Goal: Transaction & Acquisition: Purchase product/service

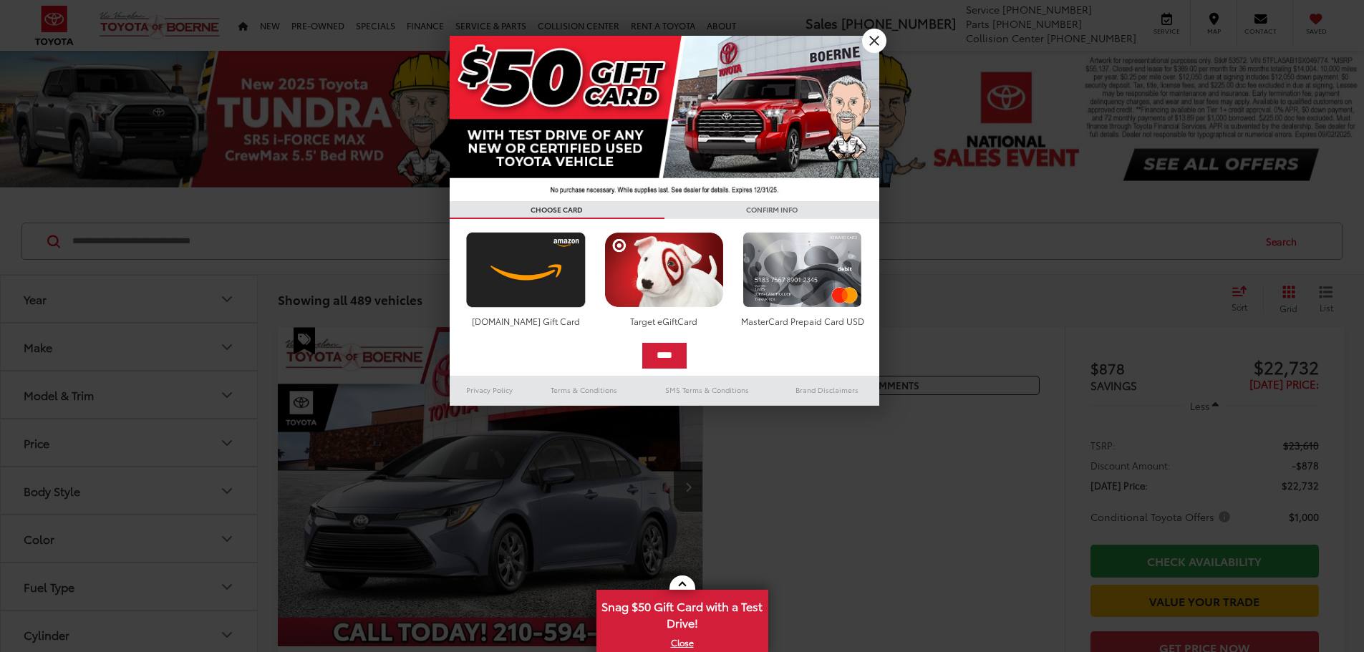
scroll to position [215, 0]
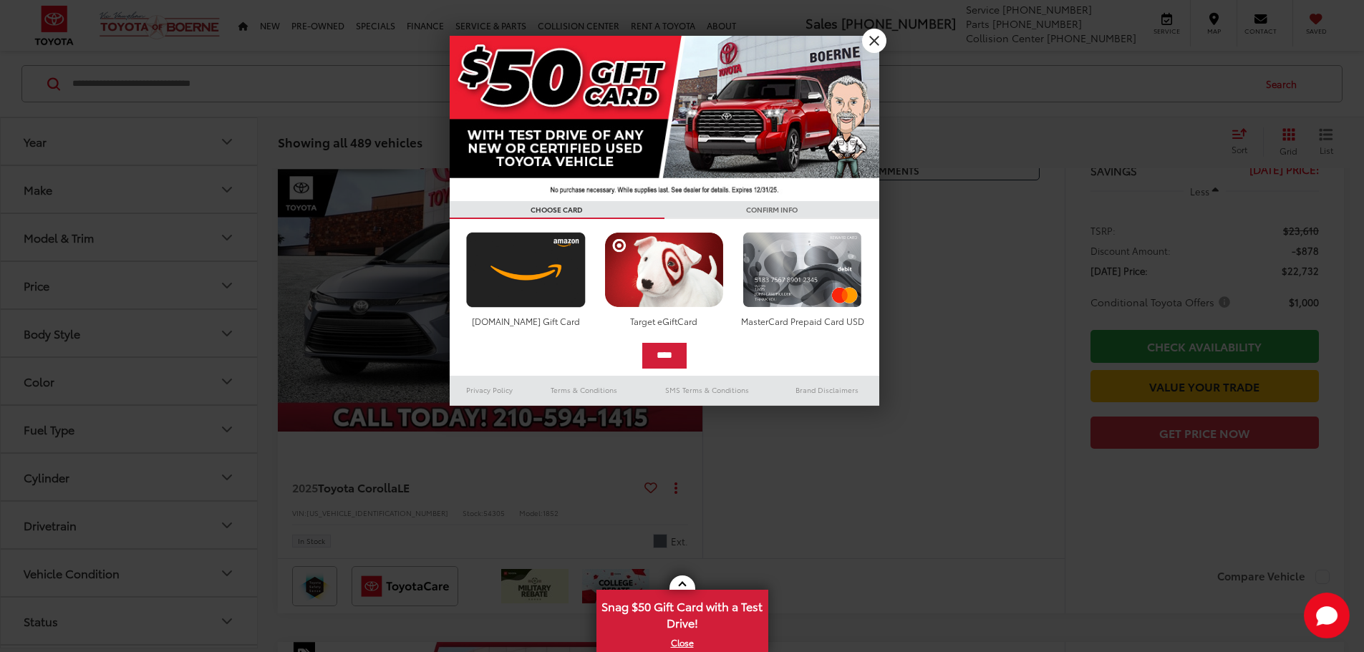
click at [712, 211] on h3 "CONFIRM INFO" at bounding box center [772, 210] width 215 height 18
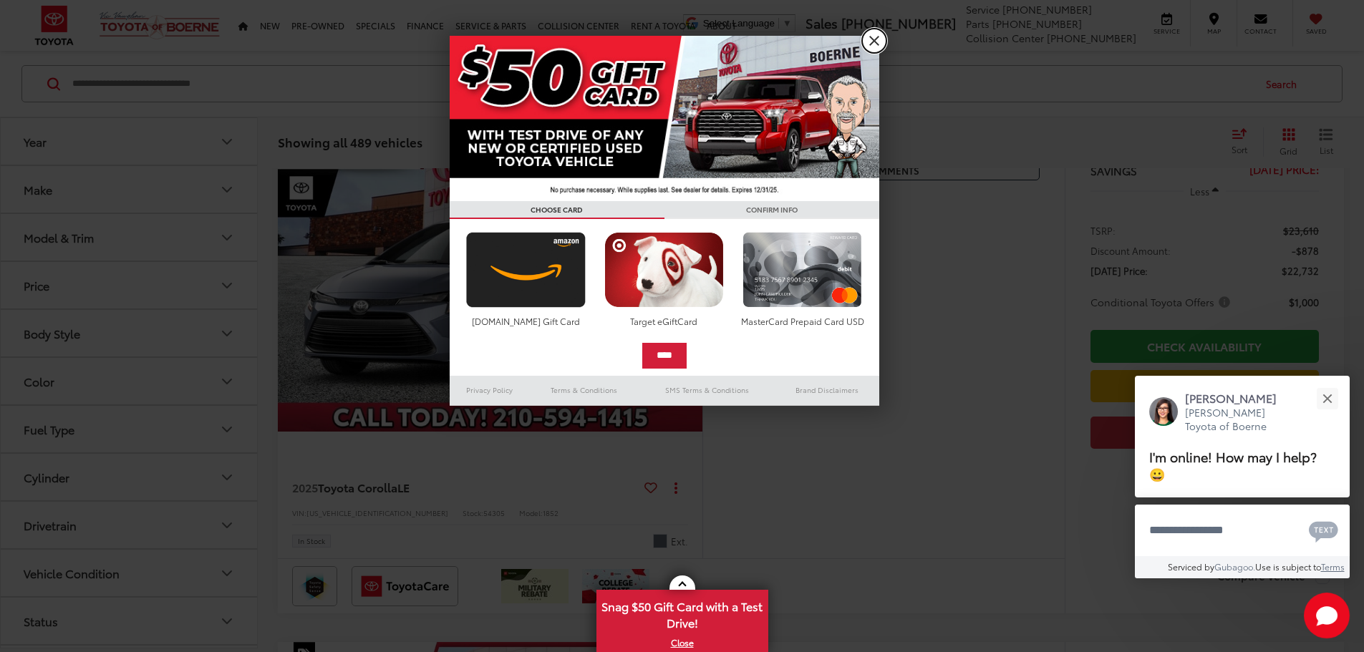
click at [867, 36] on link "X" at bounding box center [874, 41] width 24 height 24
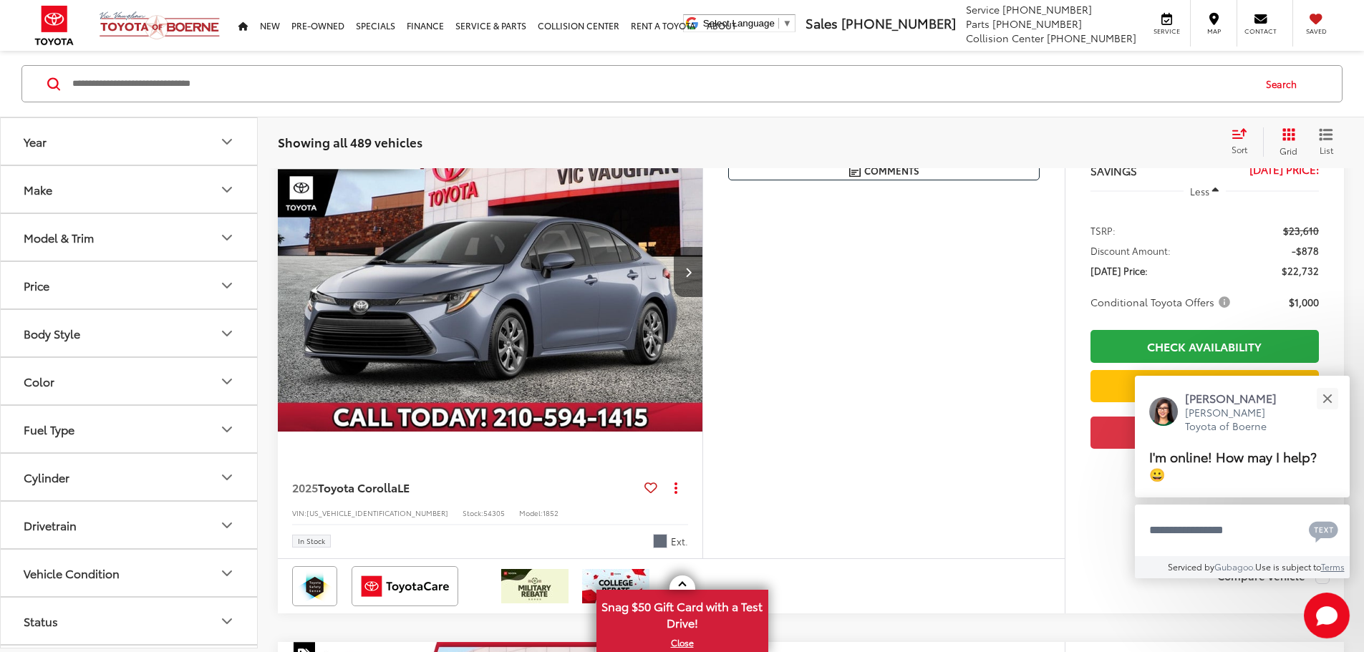
scroll to position [214, 0]
click at [158, 169] on button "Make" at bounding box center [130, 189] width 258 height 47
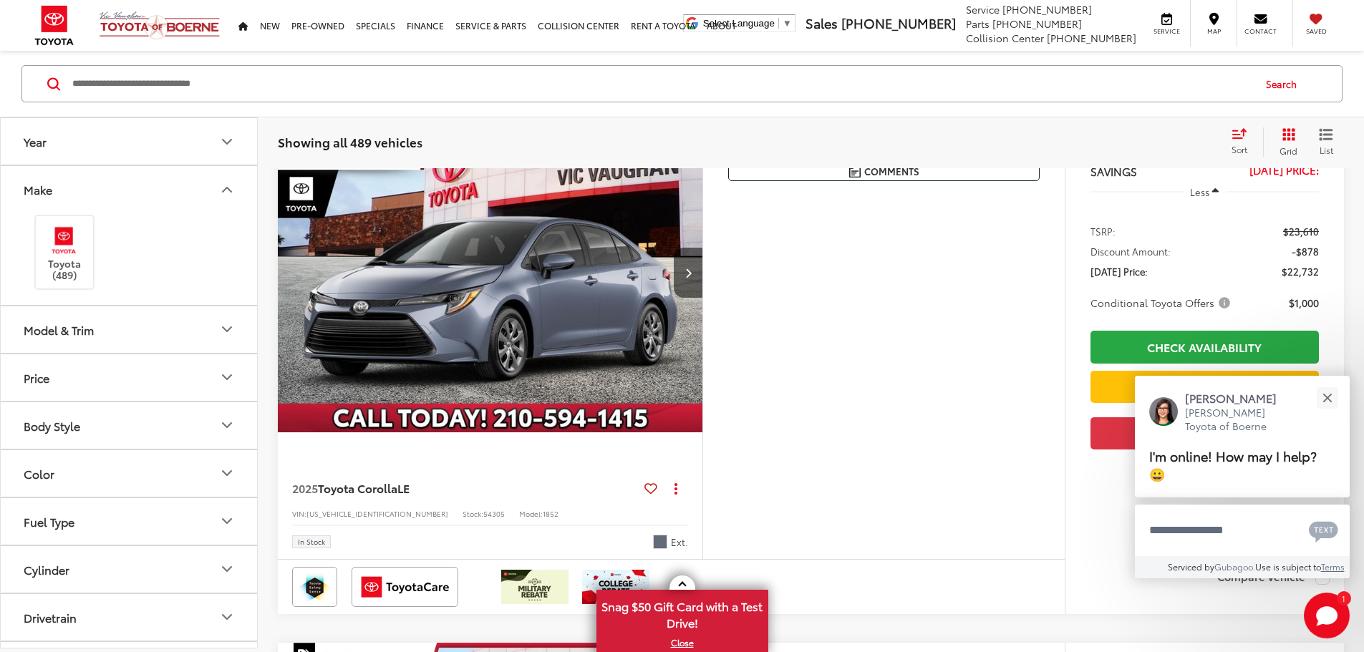
click at [160, 178] on button "Make" at bounding box center [130, 189] width 258 height 47
click at [122, 228] on button "Model & Trim" at bounding box center [130, 237] width 258 height 47
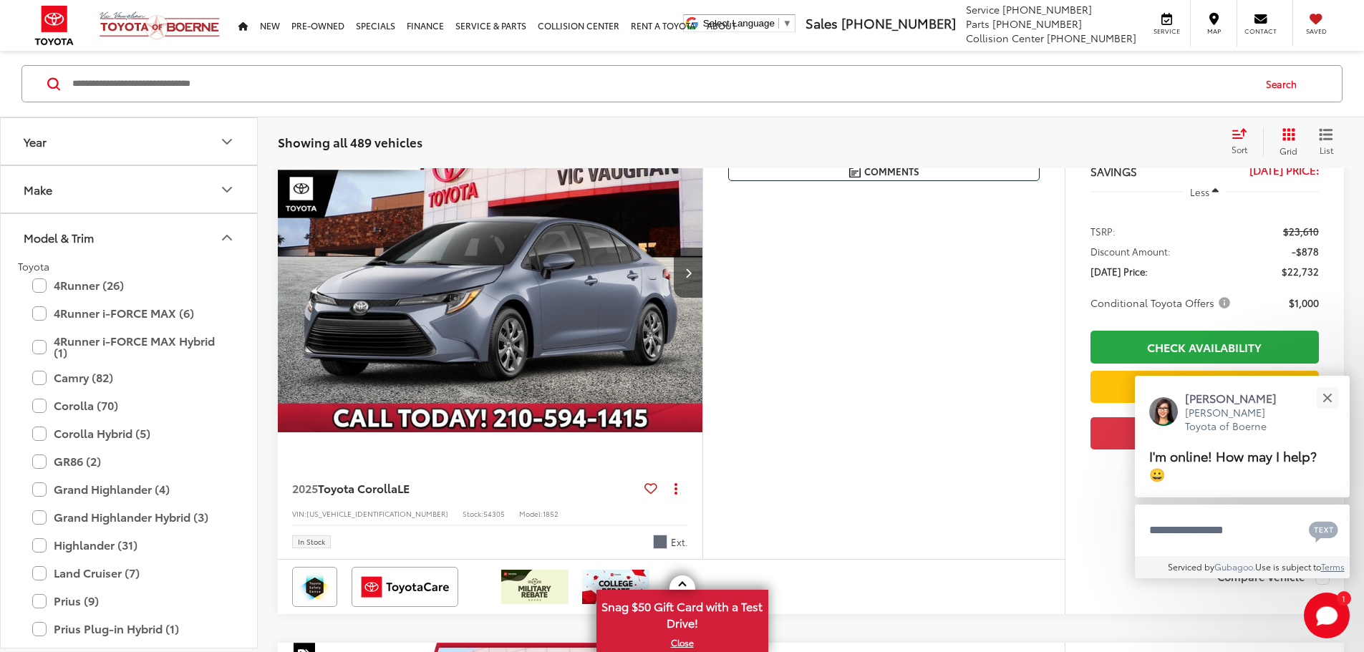
scroll to position [357, 0]
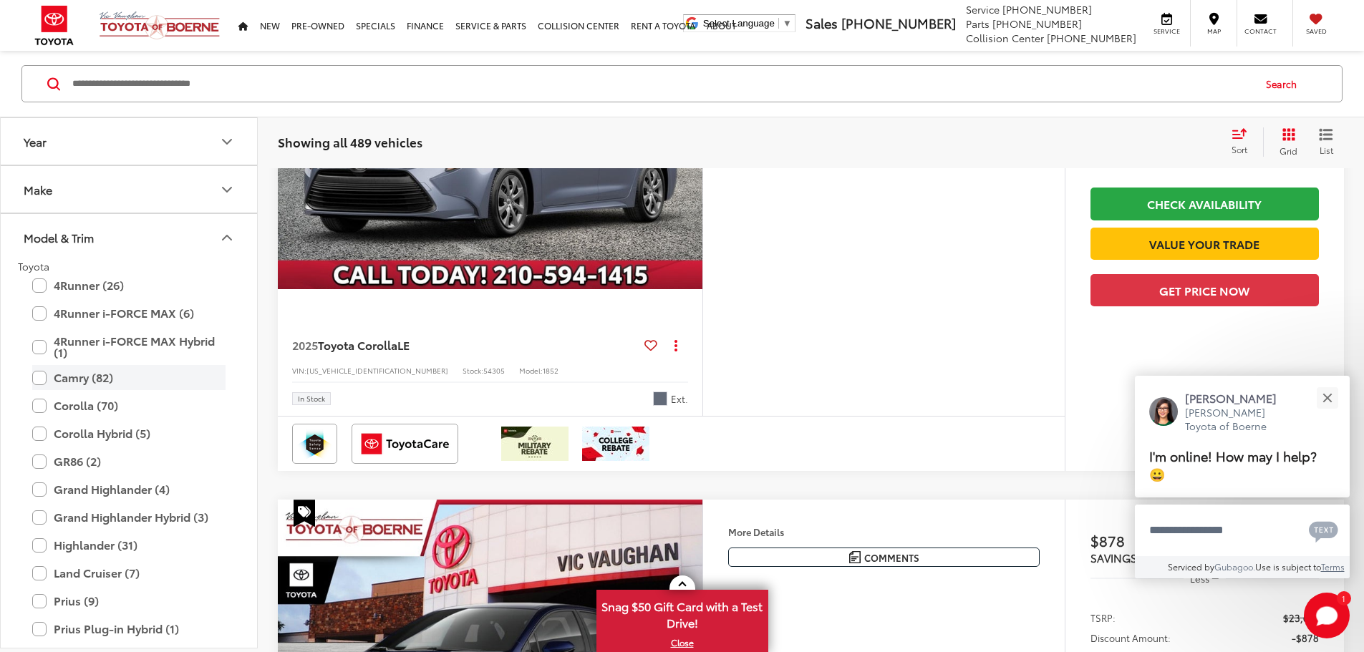
click at [88, 372] on label "Camry (82)" at bounding box center [128, 377] width 193 height 25
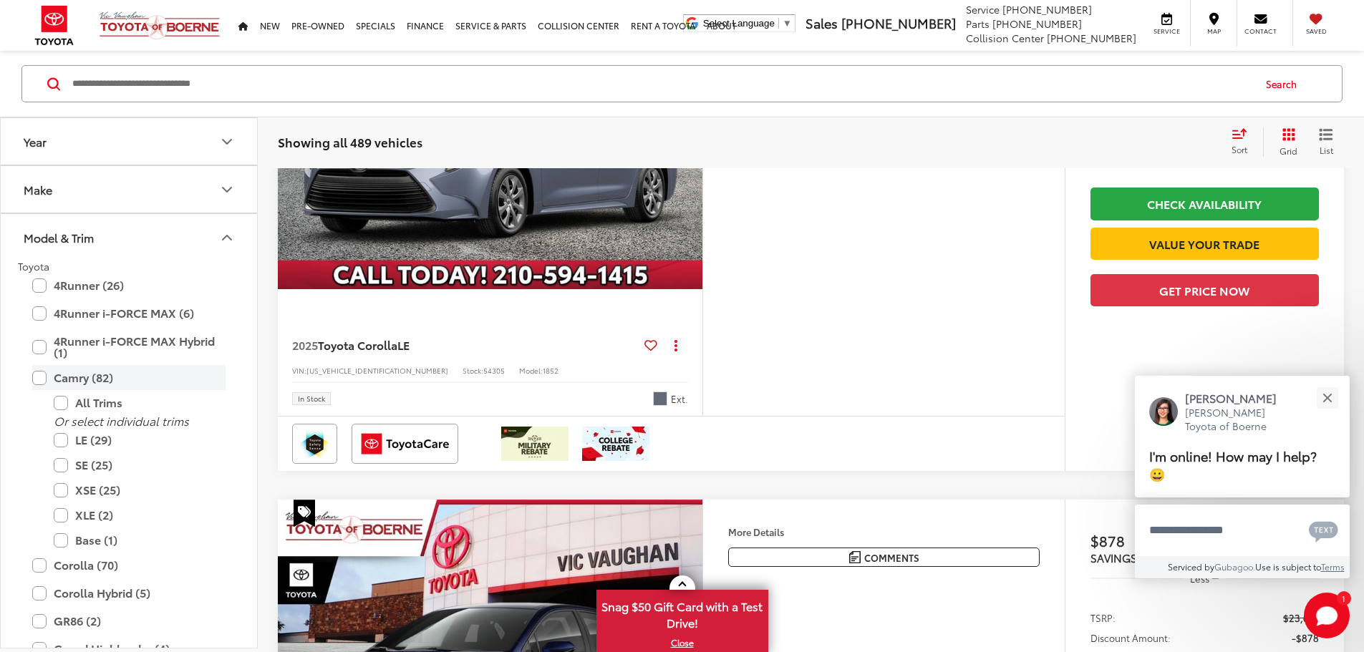
scroll to position [158, 0]
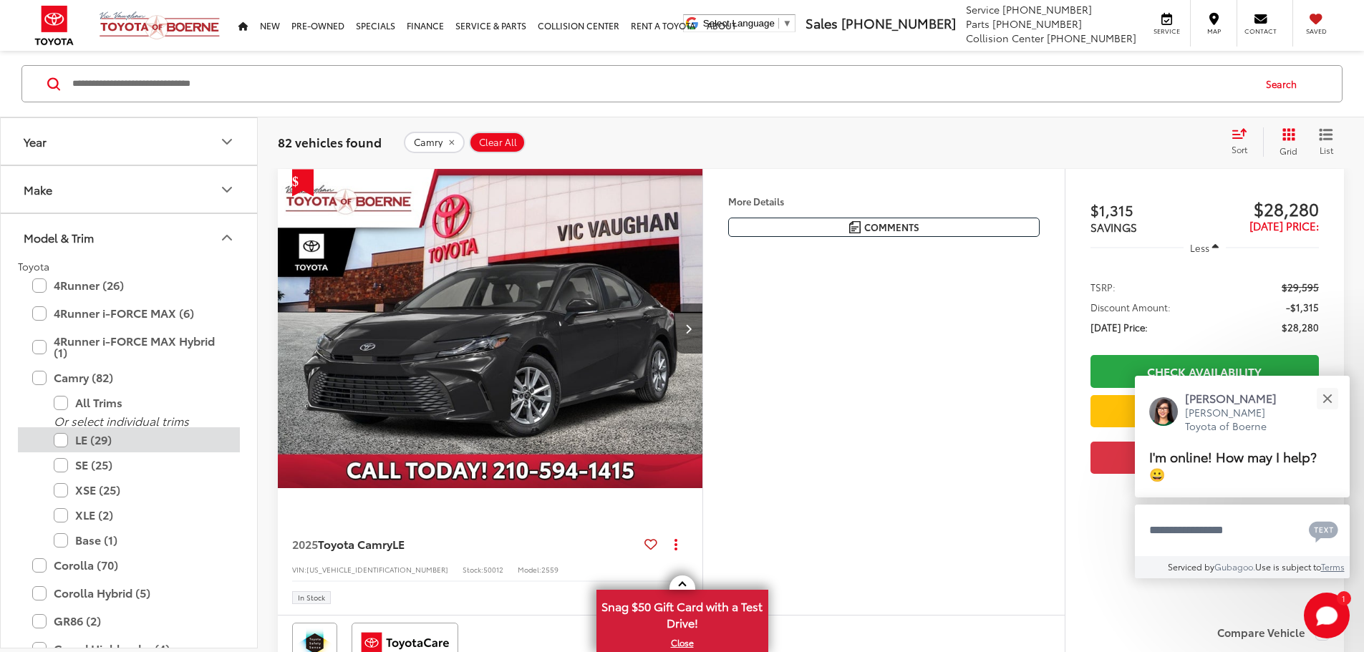
click at [87, 448] on label "LE (29)" at bounding box center [140, 439] width 172 height 25
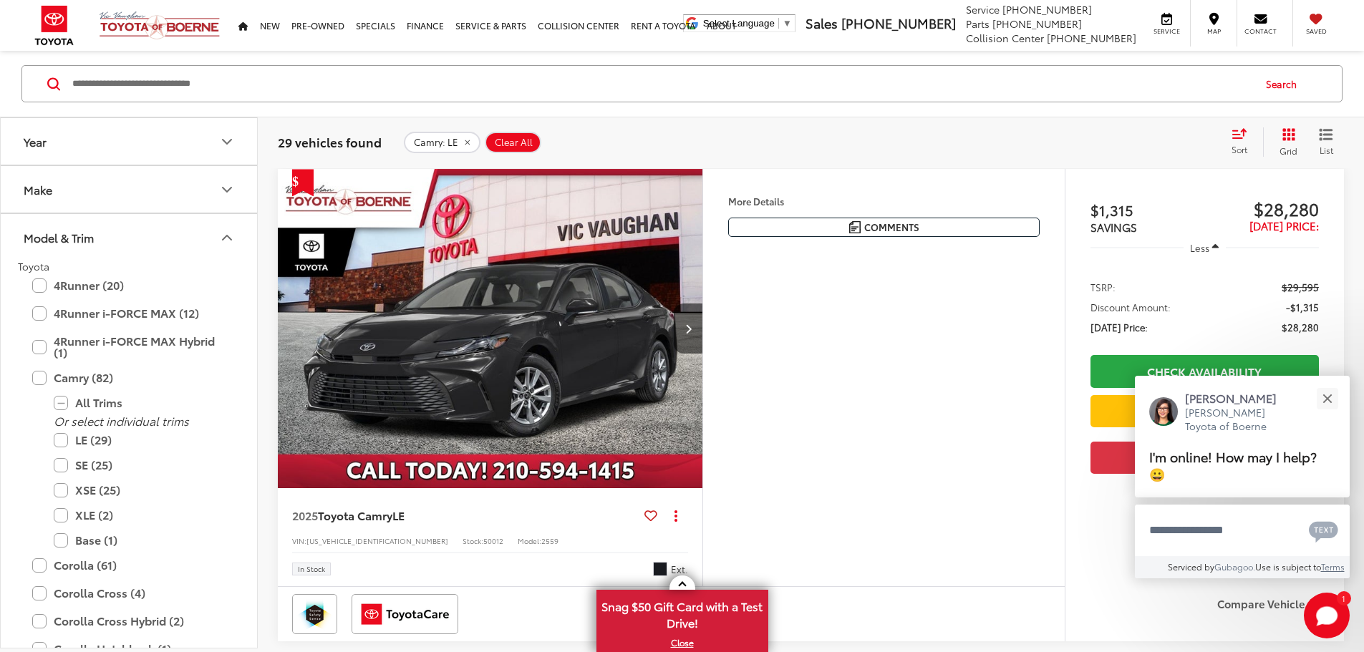
click at [219, 241] on icon "Model & Trim" at bounding box center [226, 237] width 17 height 17
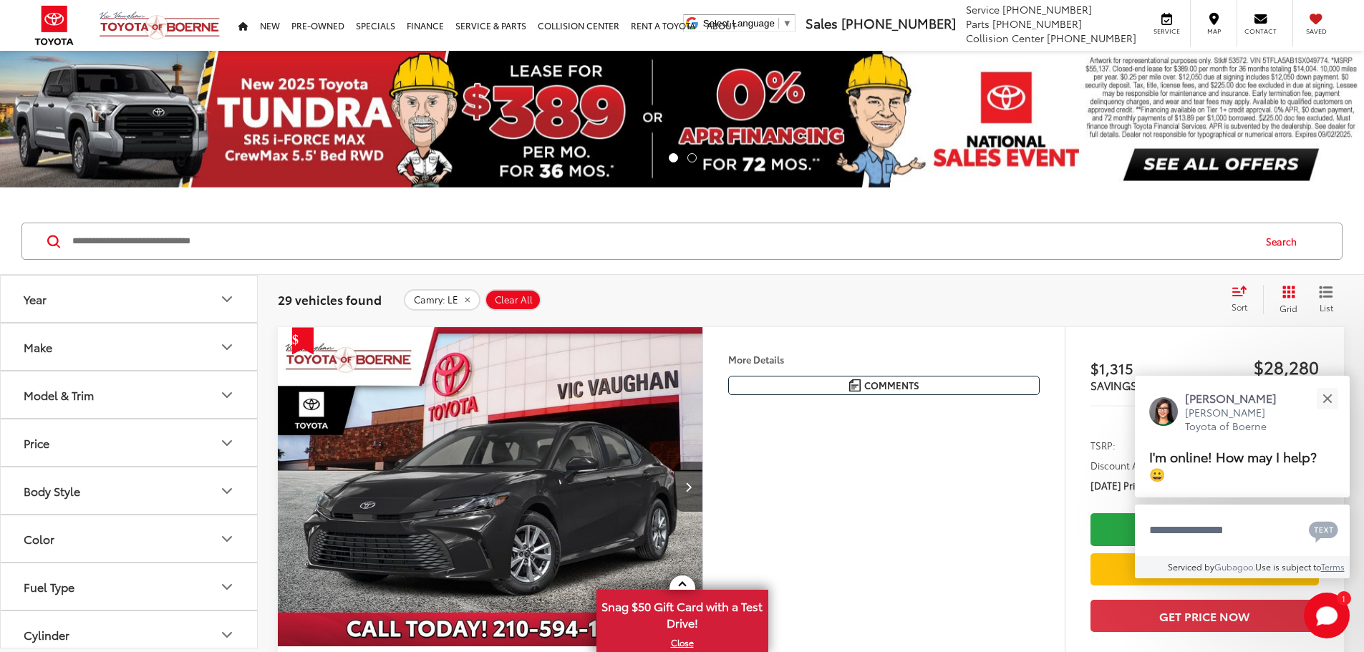
click at [1245, 307] on span "Sort" at bounding box center [1240, 307] width 16 height 12
click at [1199, 355] on span "Low to High" at bounding box center [1193, 360] width 64 height 16
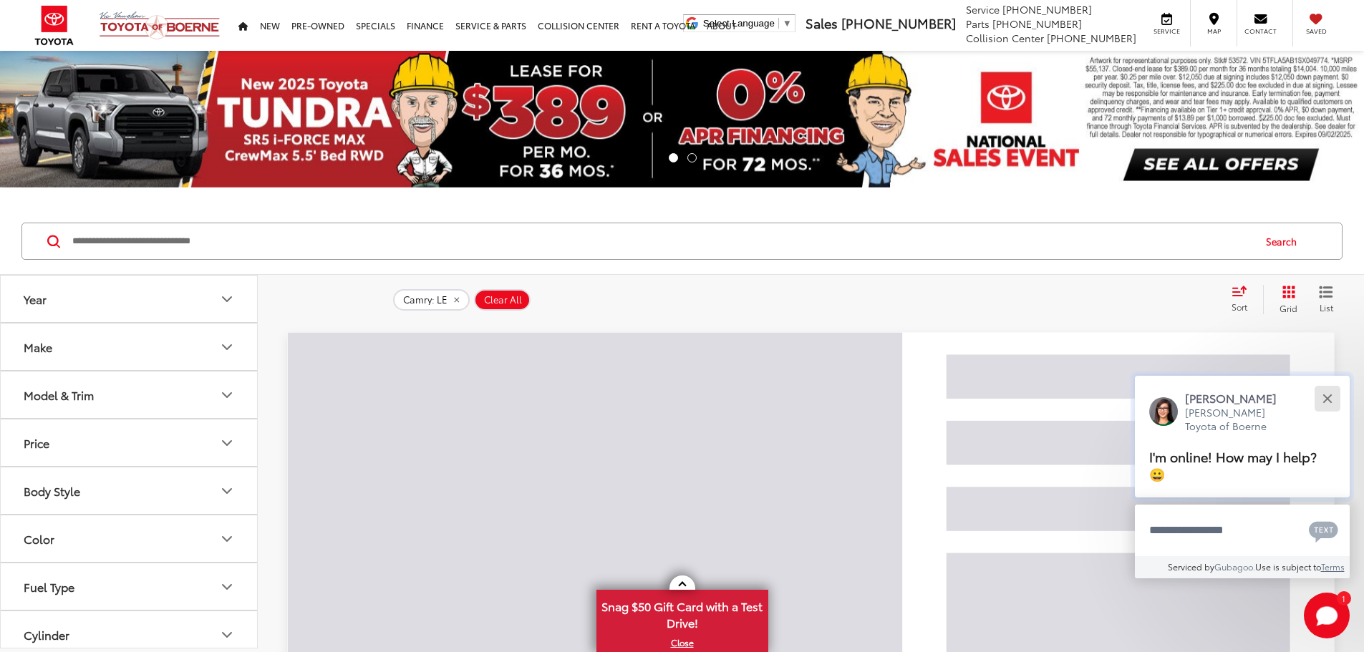
click at [1323, 398] on button "Close" at bounding box center [1327, 398] width 31 height 31
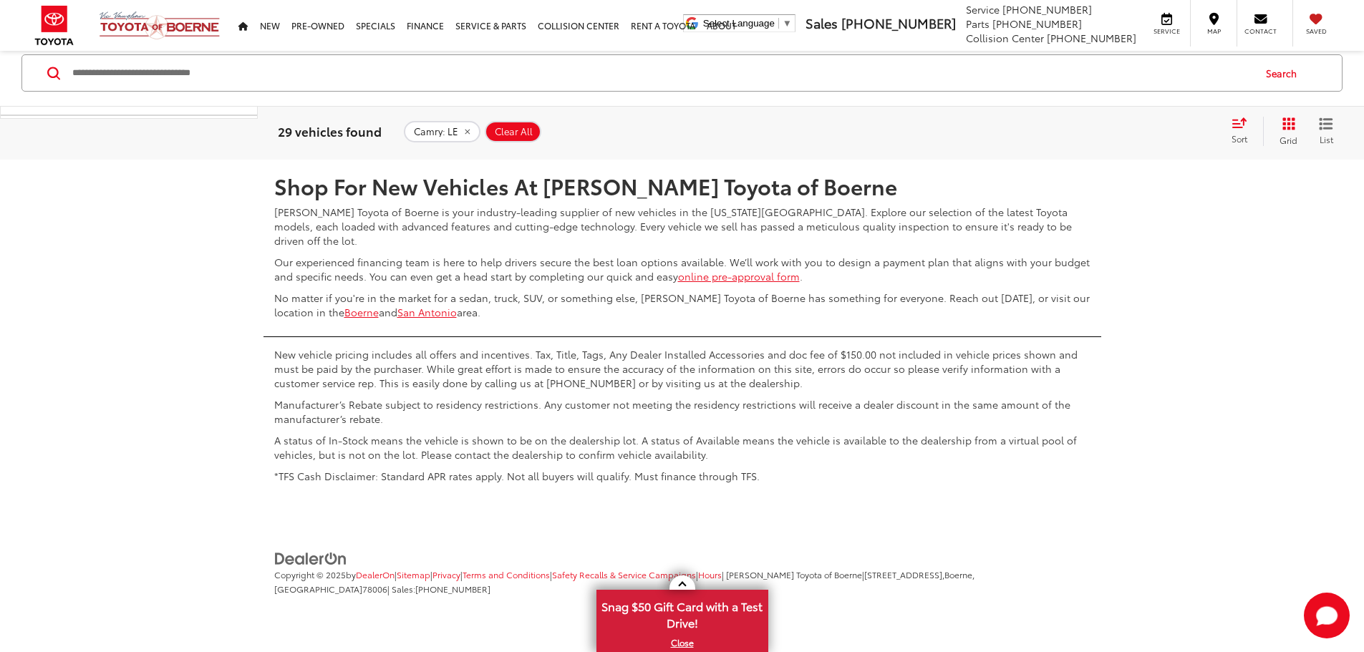
scroll to position [7662, 0]
click at [1120, 130] on link "2" at bounding box center [1131, 118] width 22 height 26
click at [1100, 130] on link "1" at bounding box center [1110, 118] width 21 height 26
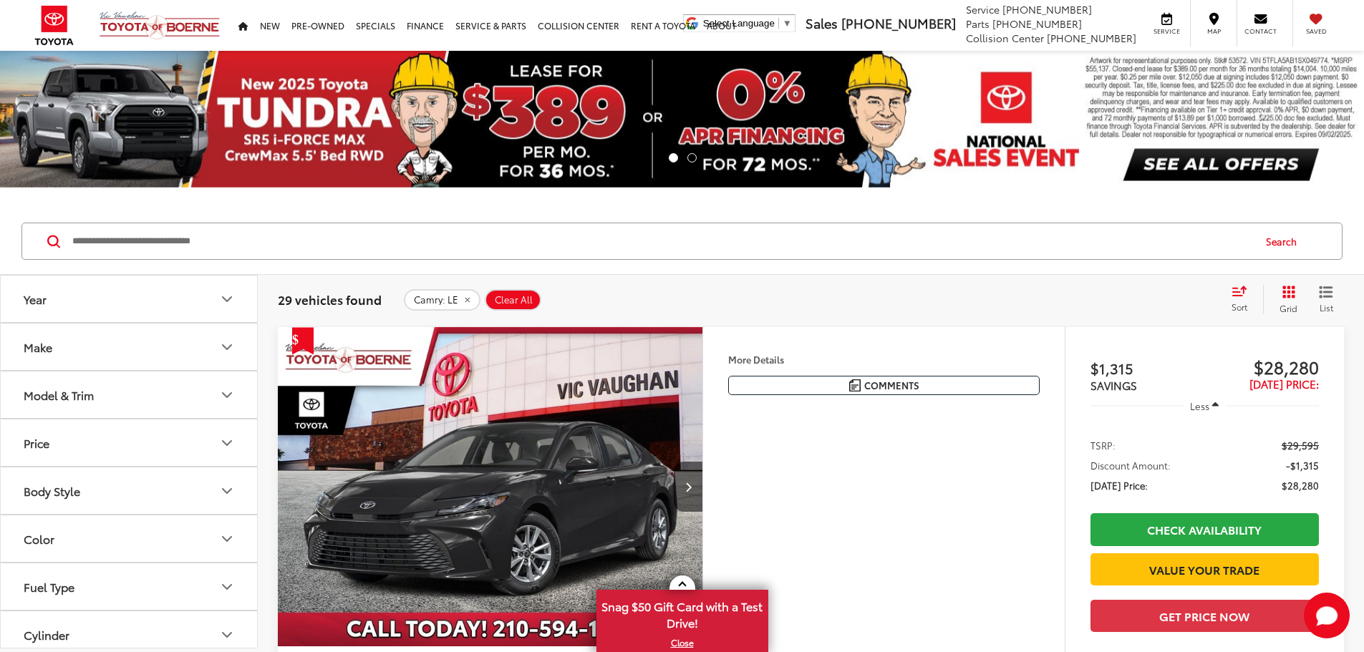
scroll to position [143, 0]
click at [148, 395] on button "Color" at bounding box center [130, 395] width 258 height 47
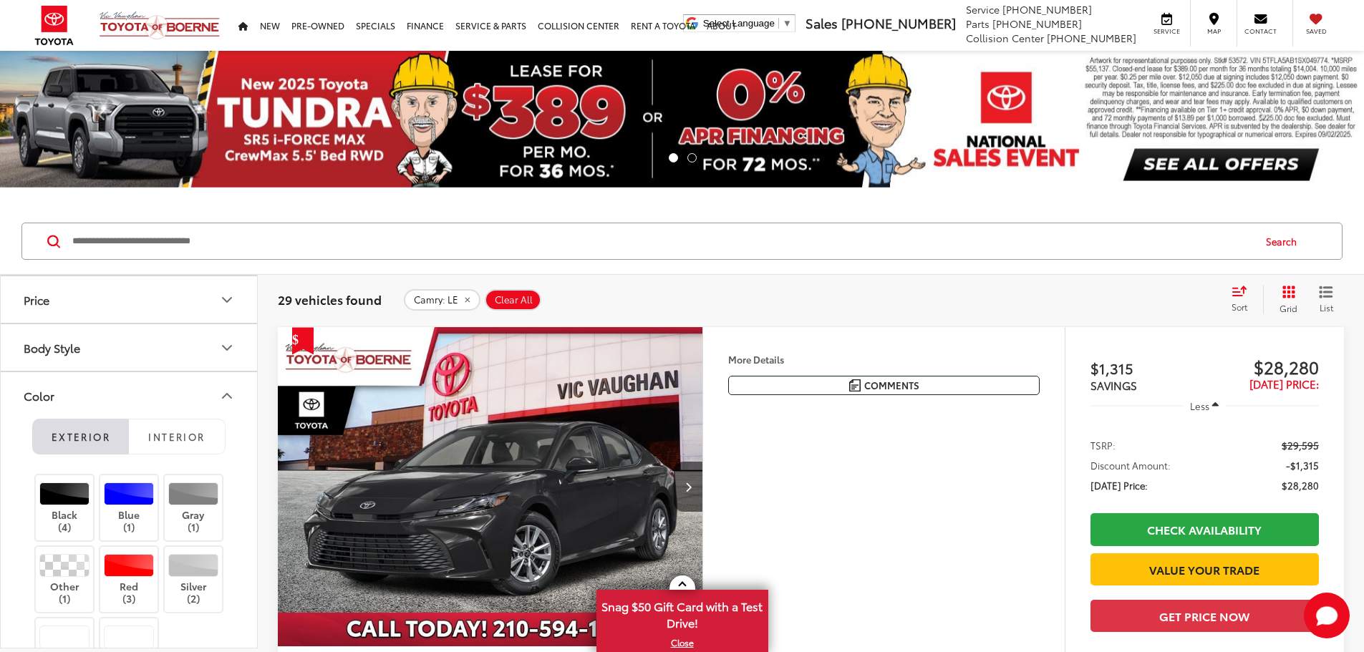
click at [228, 390] on icon "Color" at bounding box center [226, 395] width 17 height 17
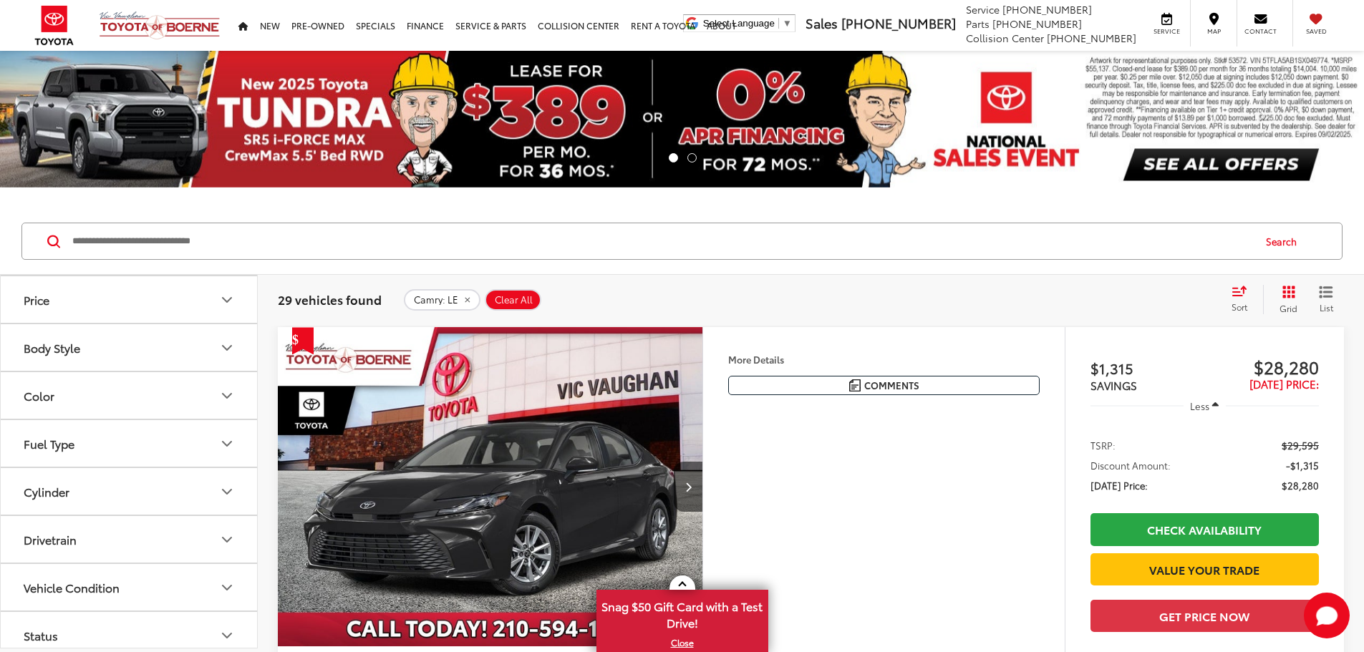
click at [231, 399] on icon "Color" at bounding box center [226, 395] width 17 height 17
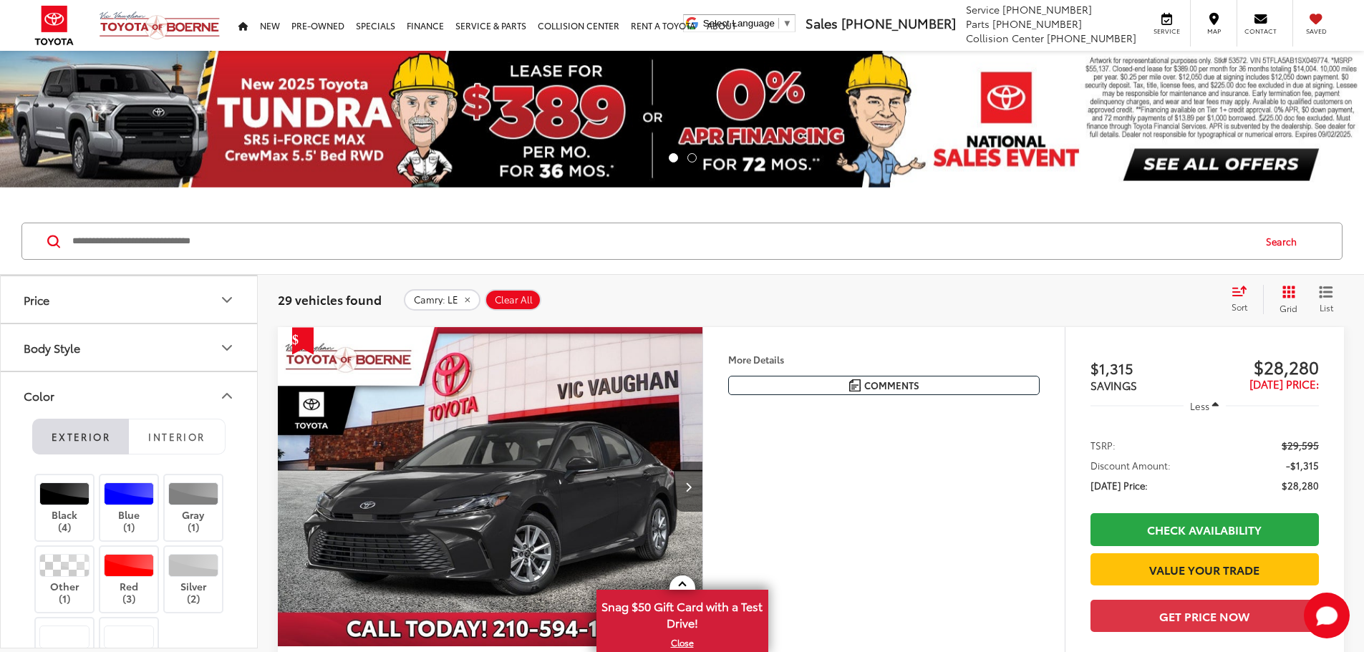
click at [200, 440] on span "Interior" at bounding box center [176, 436] width 57 height 13
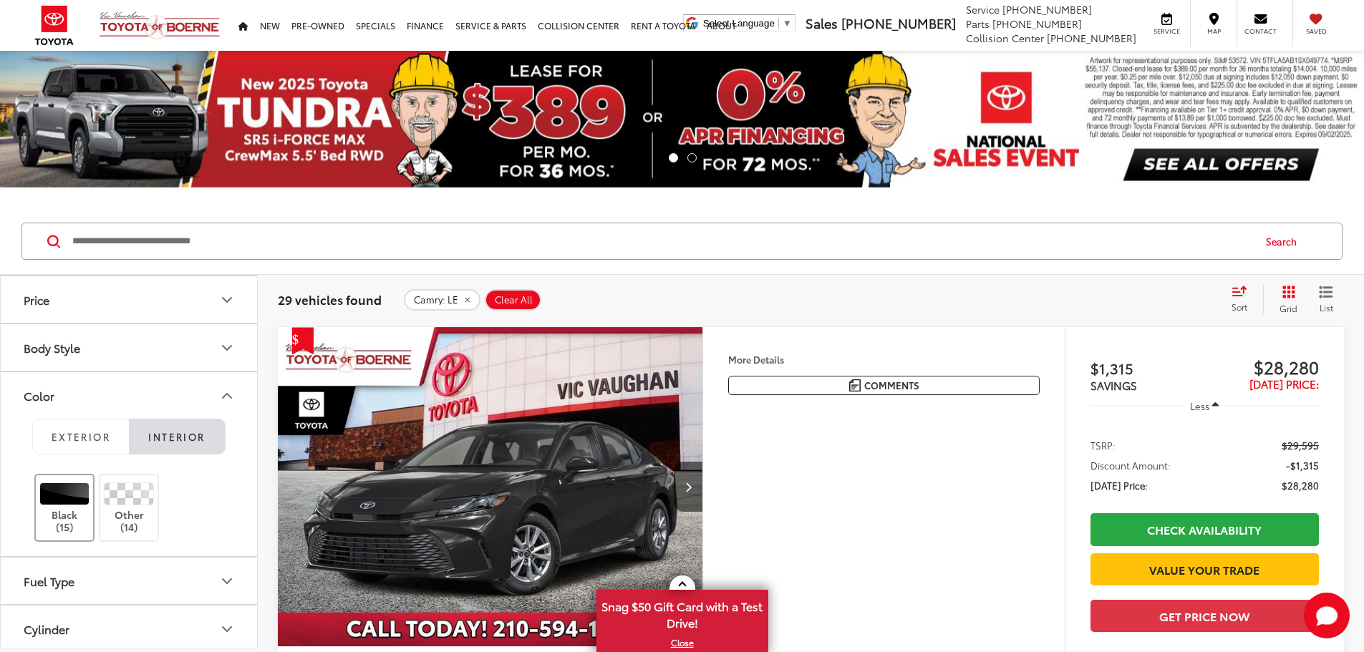
click at [60, 521] on label "Black (15)" at bounding box center [65, 508] width 58 height 51
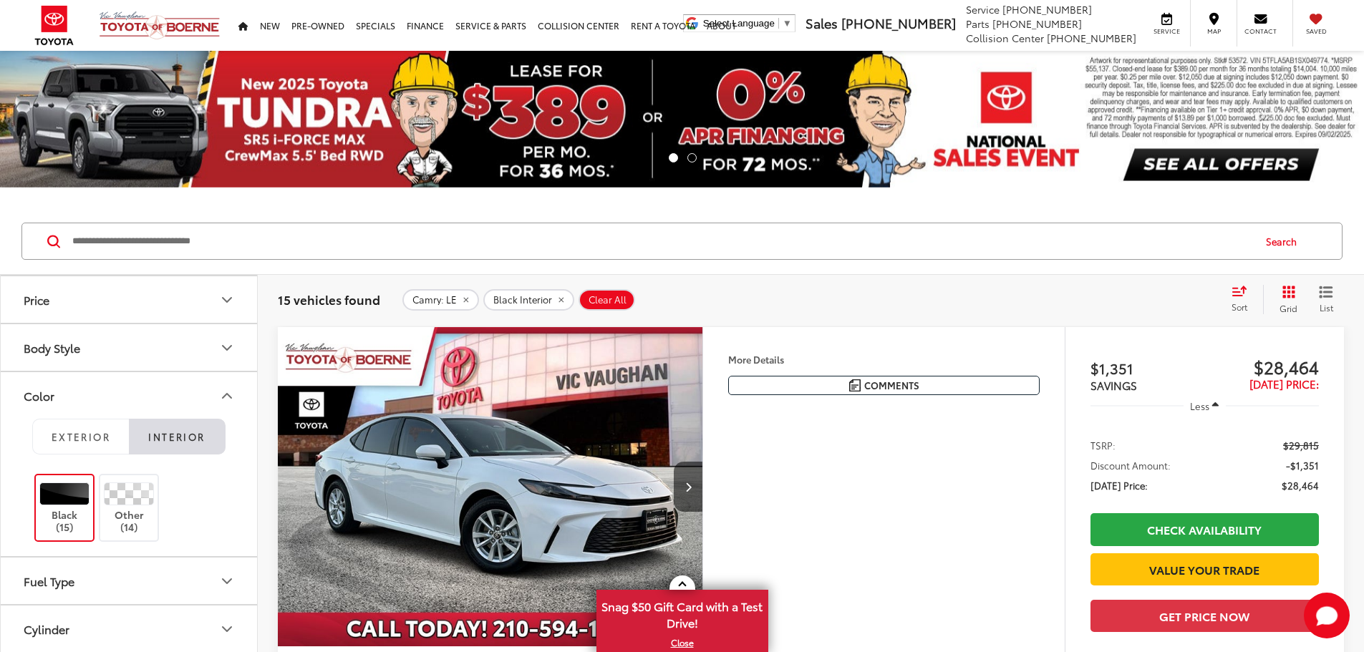
scroll to position [215, 0]
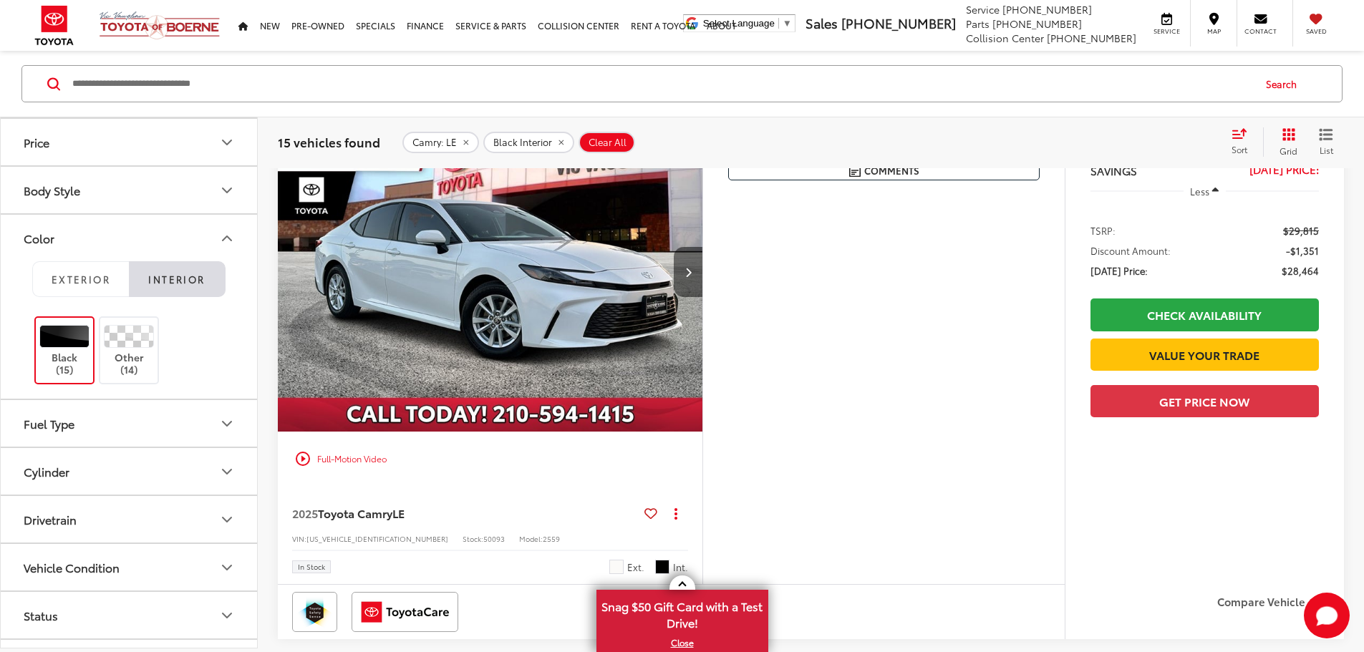
click at [702, 297] on button "Next image" at bounding box center [688, 272] width 29 height 50
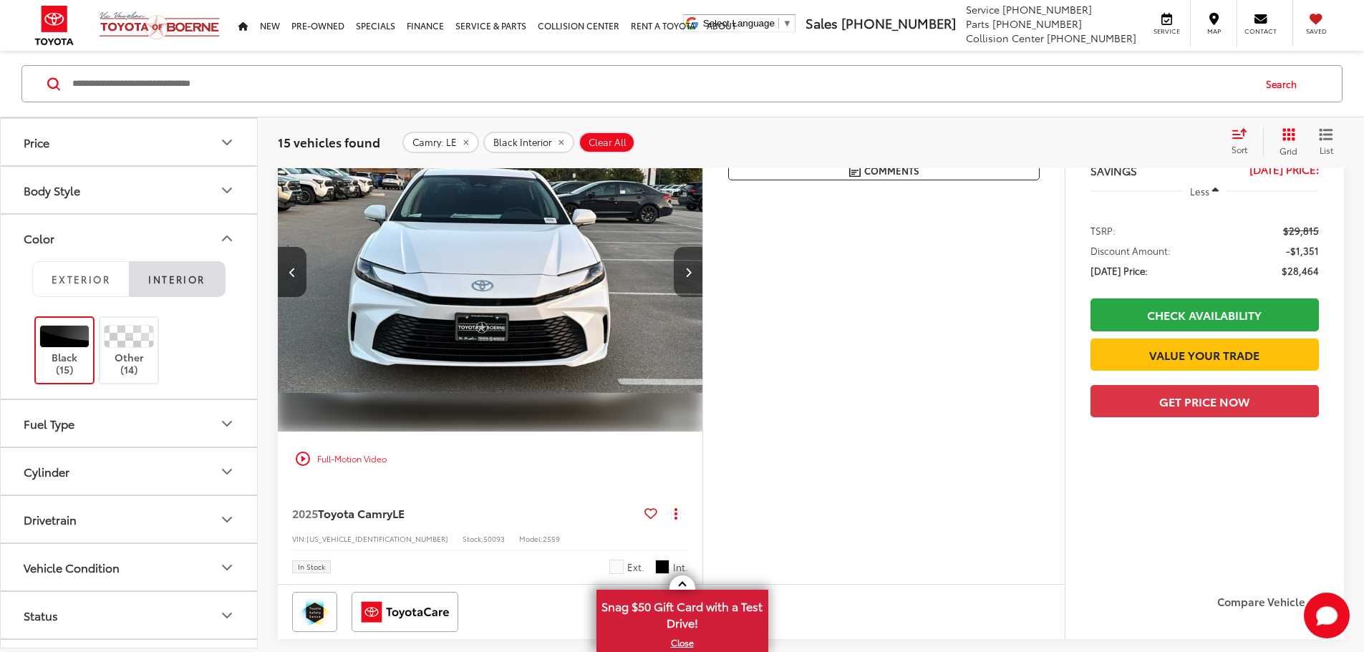
click at [702, 297] on button "Next image" at bounding box center [688, 272] width 29 height 50
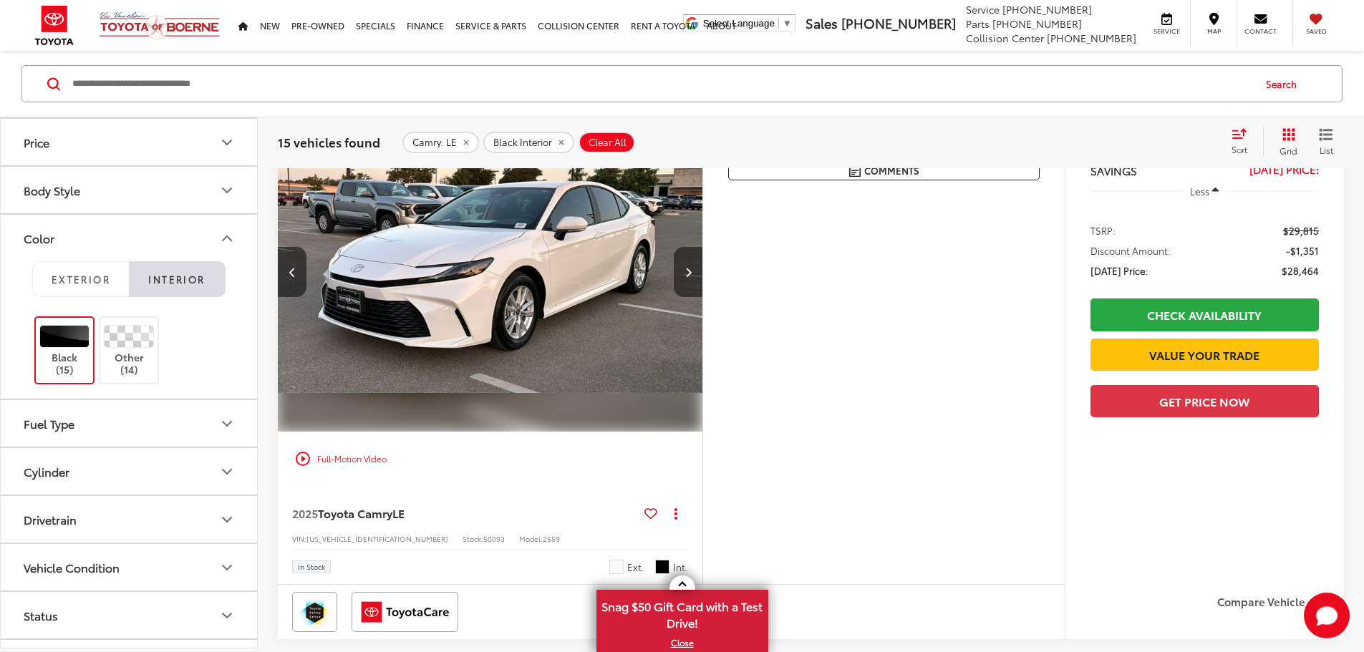
click at [702, 297] on button "Next image" at bounding box center [688, 272] width 29 height 50
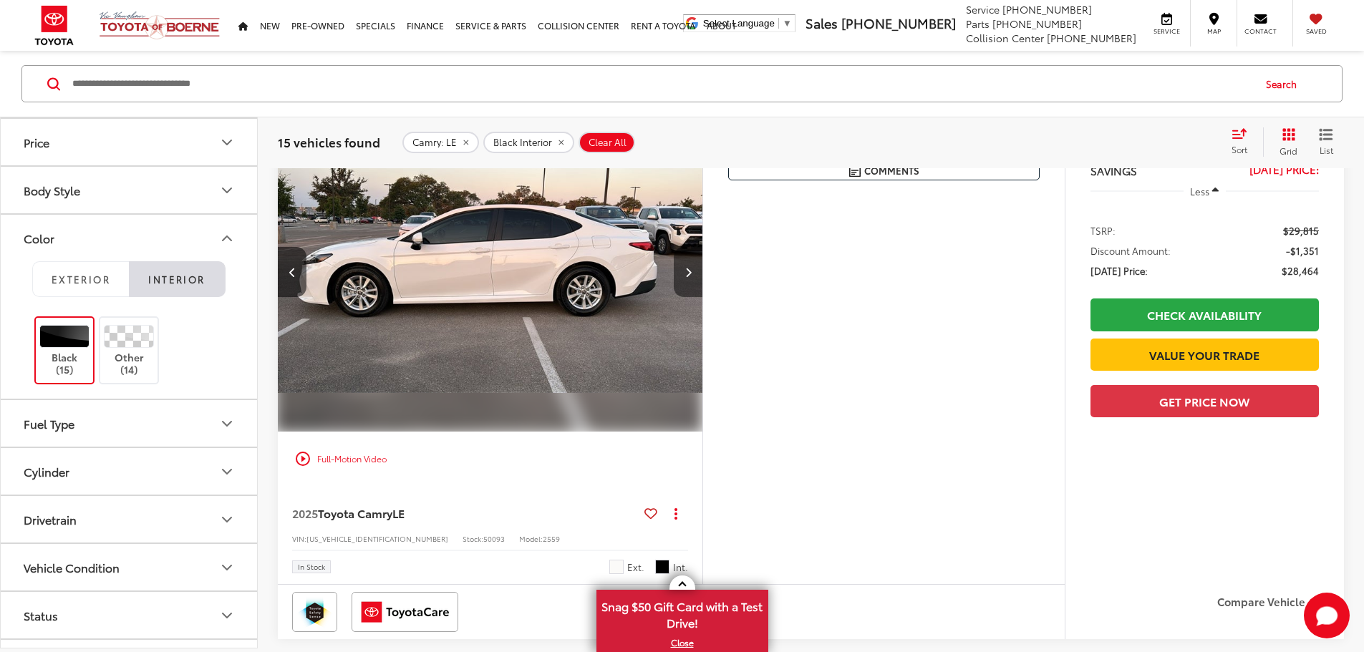
click at [702, 297] on button "Next image" at bounding box center [688, 272] width 29 height 50
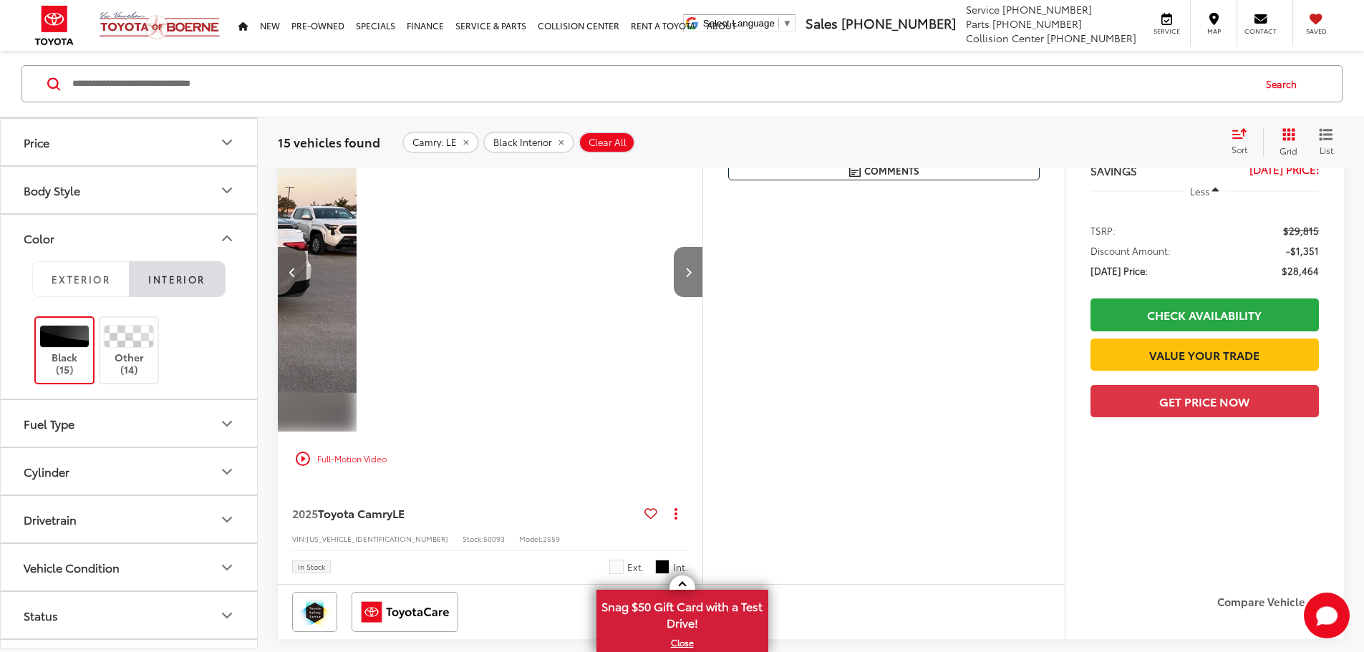
scroll to position [0, 2172]
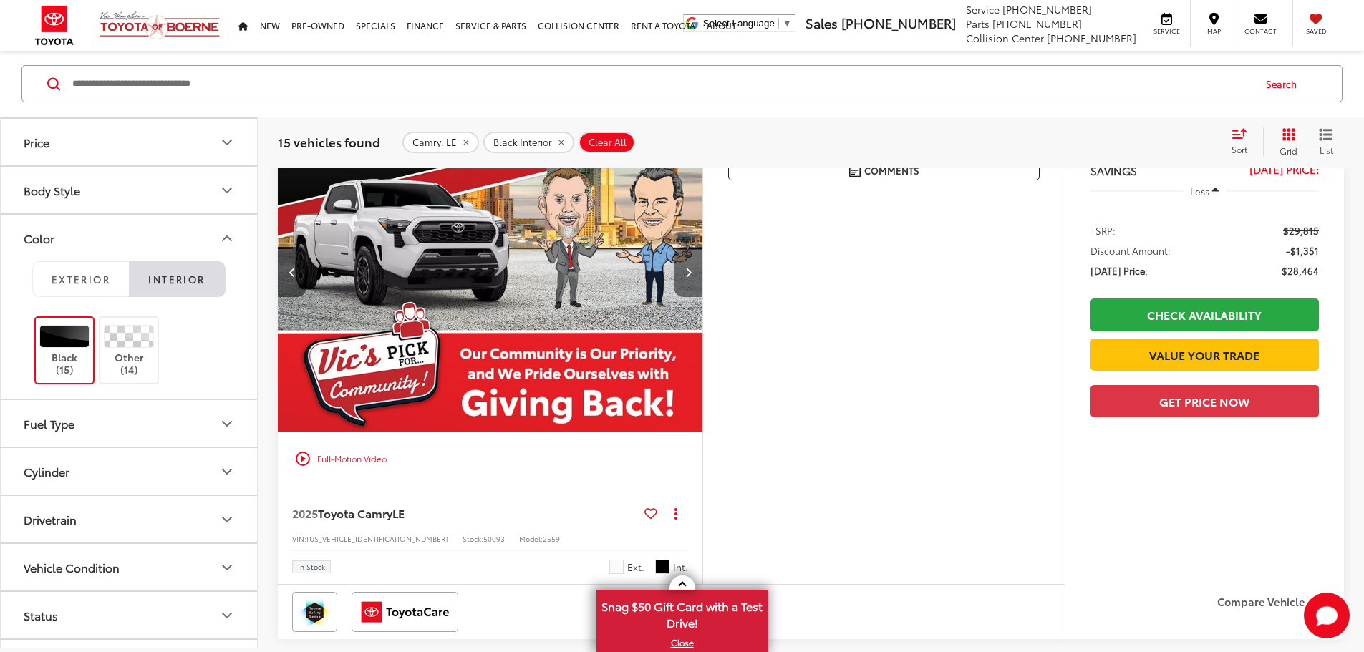
click at [692, 277] on icon "Next image" at bounding box center [688, 272] width 6 height 10
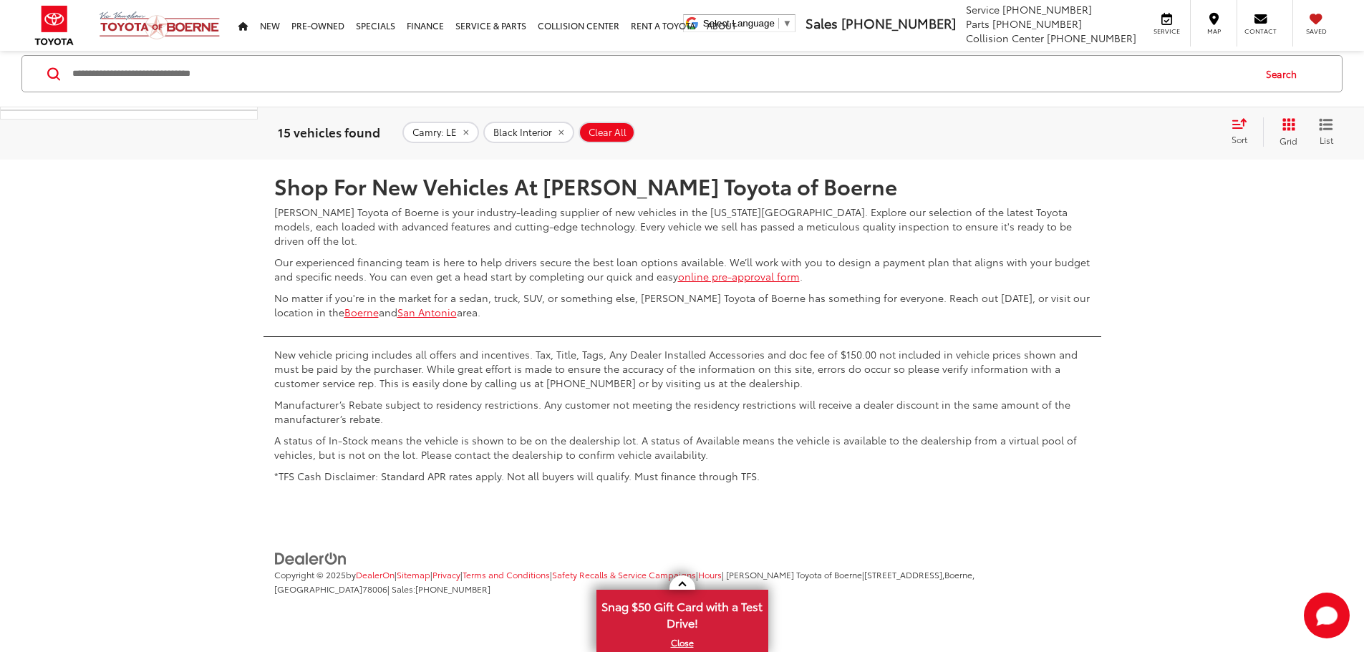
scroll to position [7375, 0]
click at [1141, 130] on link "2" at bounding box center [1152, 118] width 22 height 26
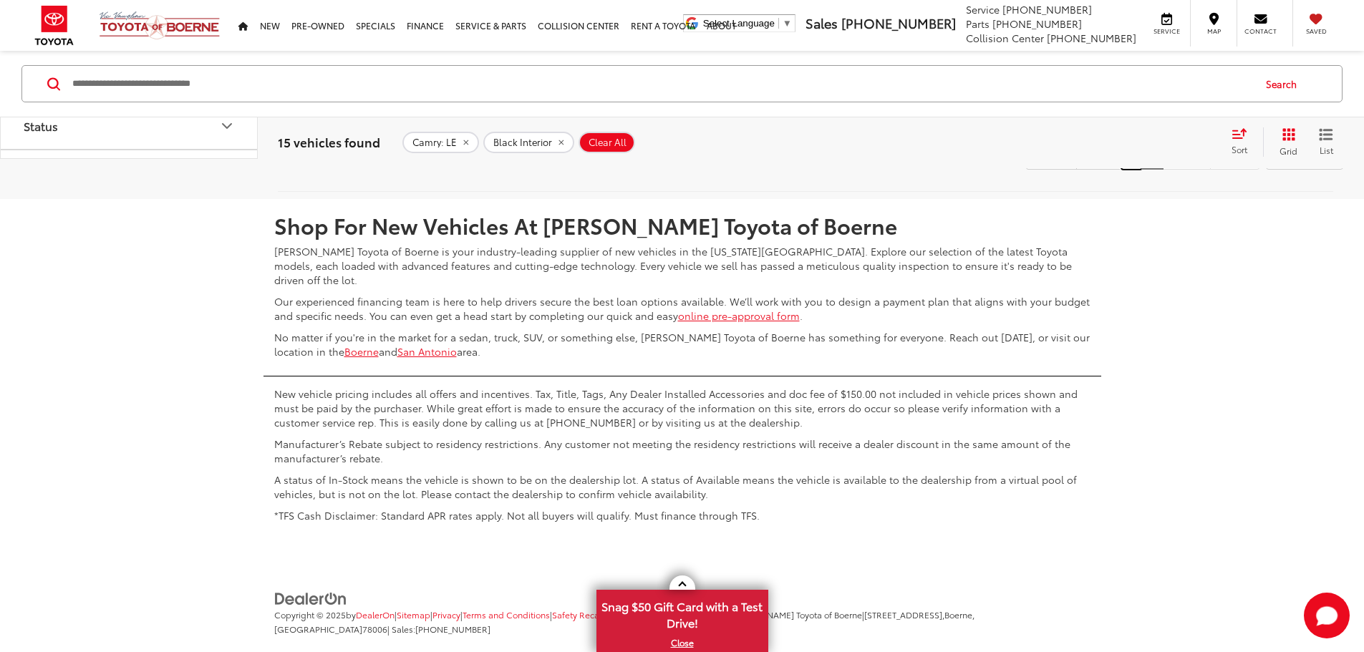
click at [1121, 170] on link "1" at bounding box center [1131, 157] width 21 height 26
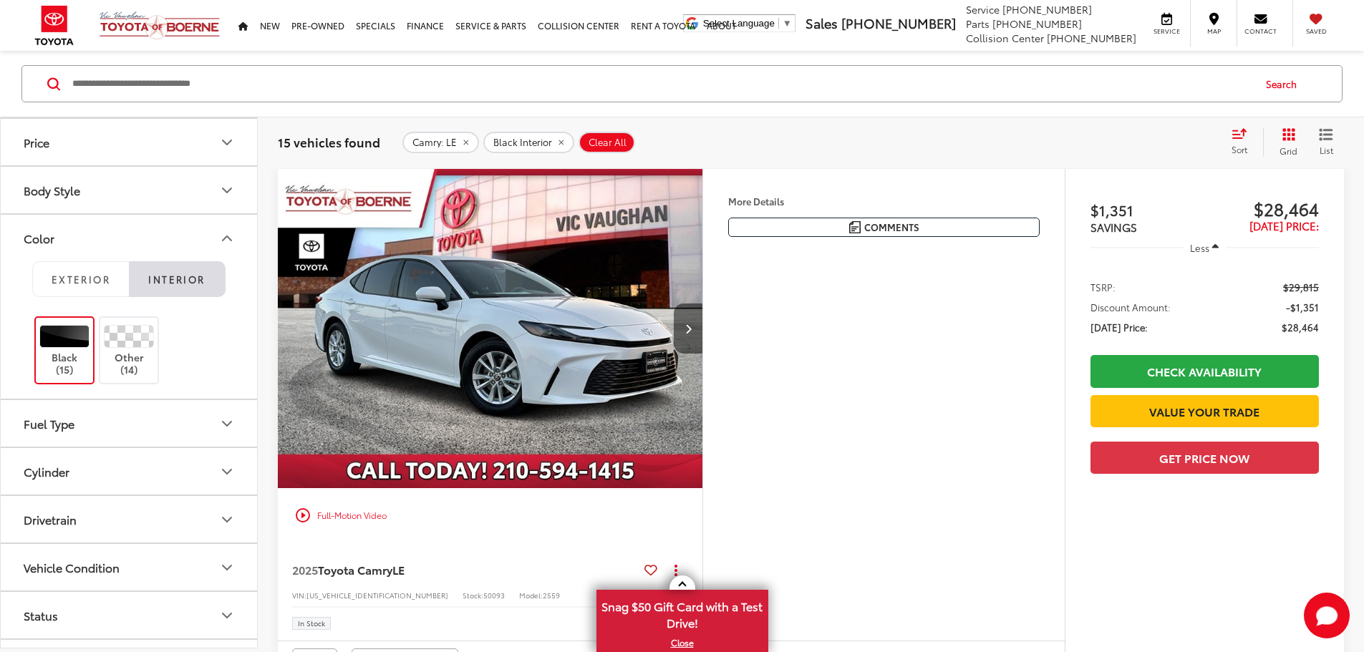
click at [702, 354] on button "Next image" at bounding box center [688, 329] width 29 height 50
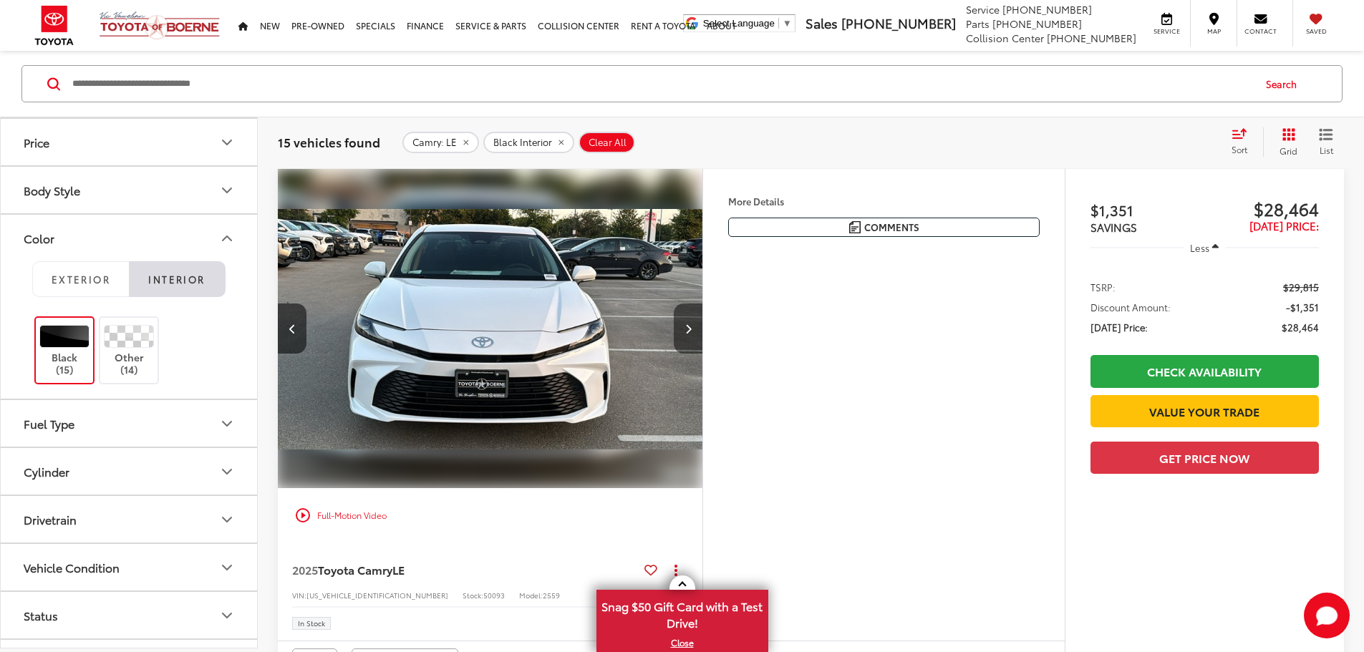
click at [702, 354] on button "Next image" at bounding box center [688, 329] width 29 height 50
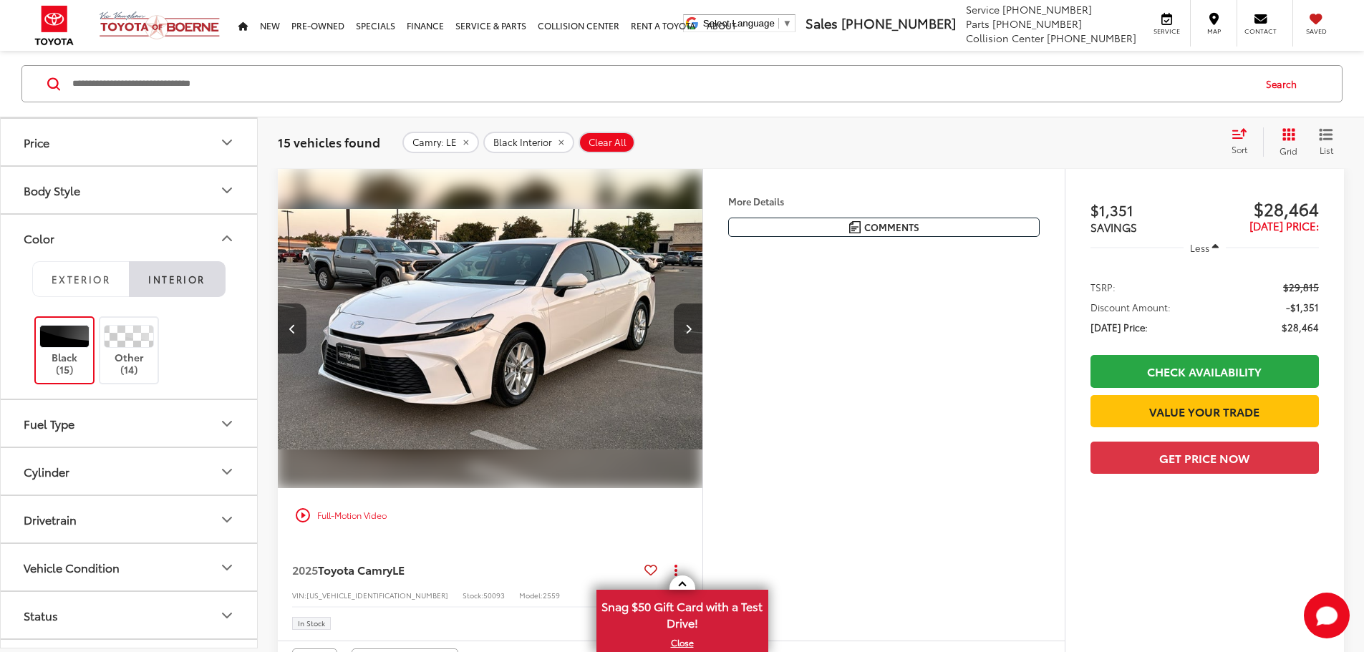
click at [702, 354] on button "Next image" at bounding box center [688, 329] width 29 height 50
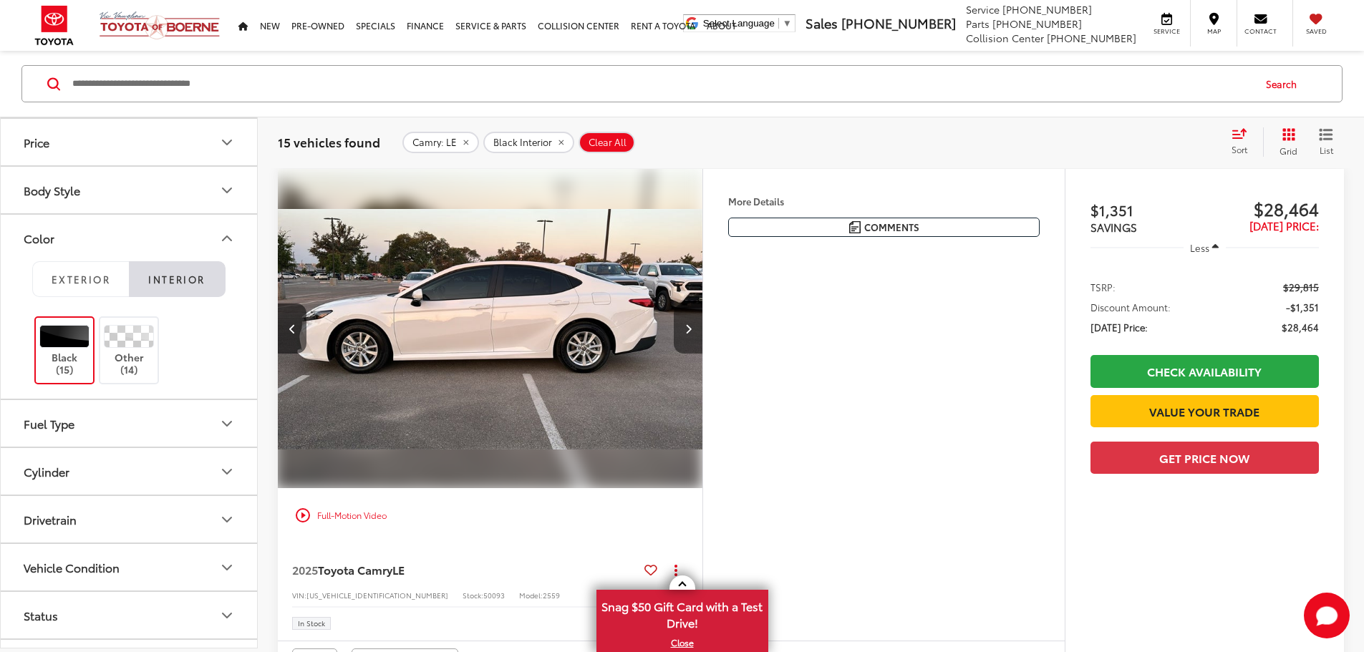
click at [702, 354] on button "Next image" at bounding box center [688, 329] width 29 height 50
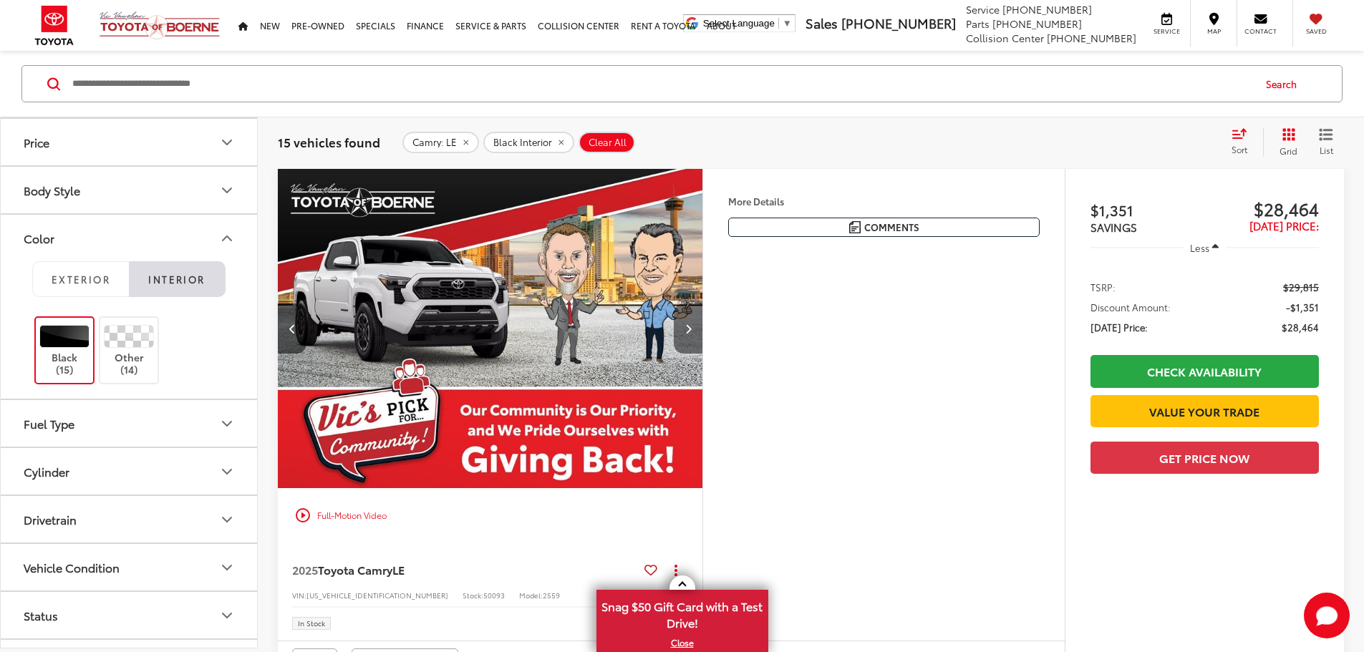
click at [702, 354] on button "Next image" at bounding box center [688, 329] width 29 height 50
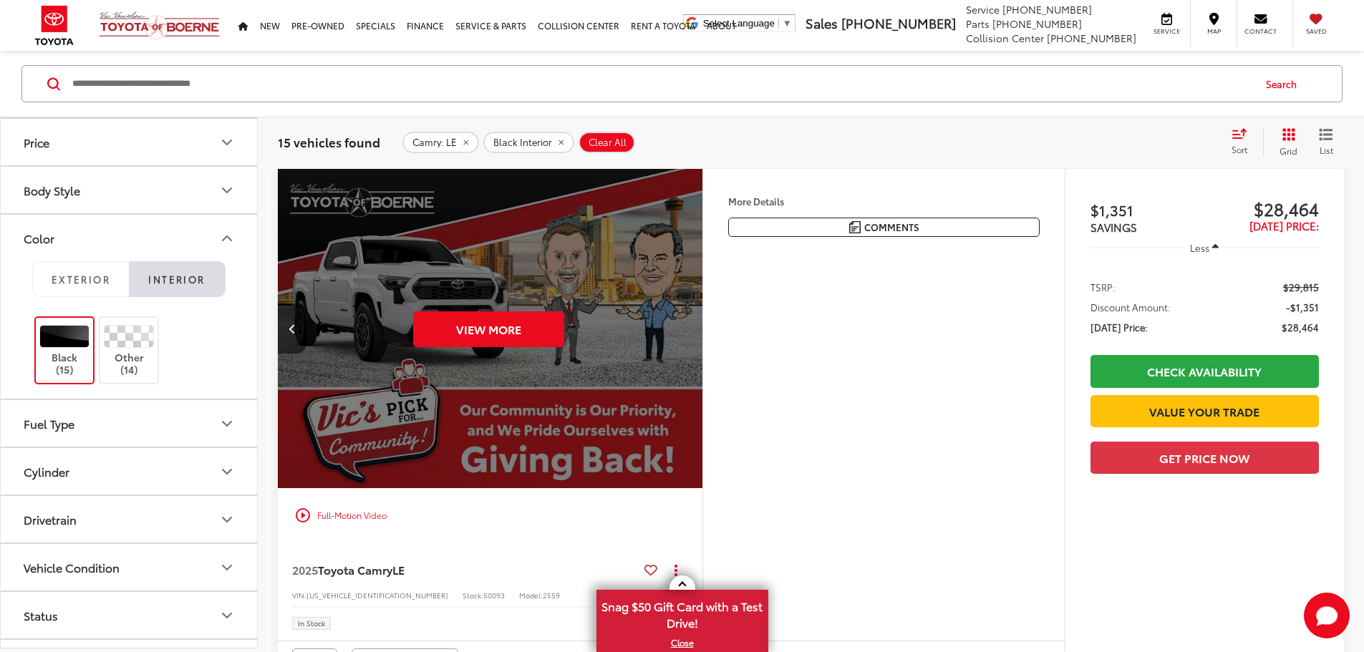
scroll to position [0, 2715]
click at [702, 370] on div "View More" at bounding box center [488, 329] width 427 height 320
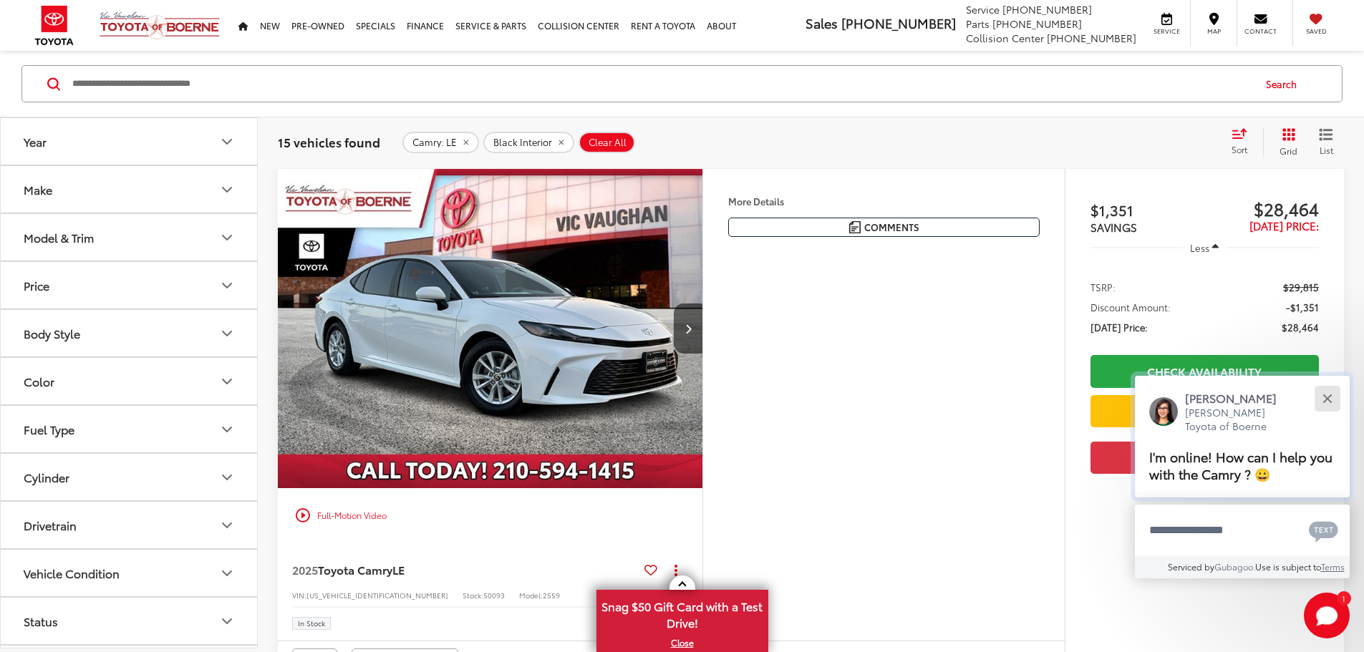
click at [1323, 396] on div "Close" at bounding box center [1327, 398] width 9 height 9
